Goal: Go to known website: Go to known website

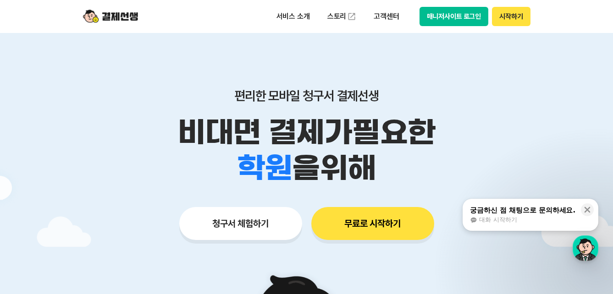
click at [461, 11] on button "매니저사이트 로그인" at bounding box center [454, 16] width 69 height 19
click at [438, 15] on button "매니저사이트 로그인" at bounding box center [454, 16] width 69 height 19
click at [457, 16] on button "매니저사이트 로그인" at bounding box center [454, 16] width 69 height 19
